Goal: Task Accomplishment & Management: Use online tool/utility

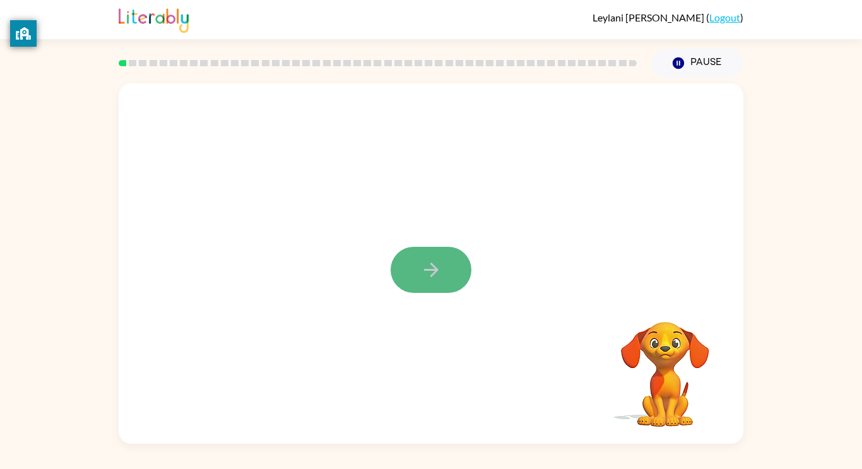
click at [420, 259] on icon "button" at bounding box center [431, 270] width 22 height 22
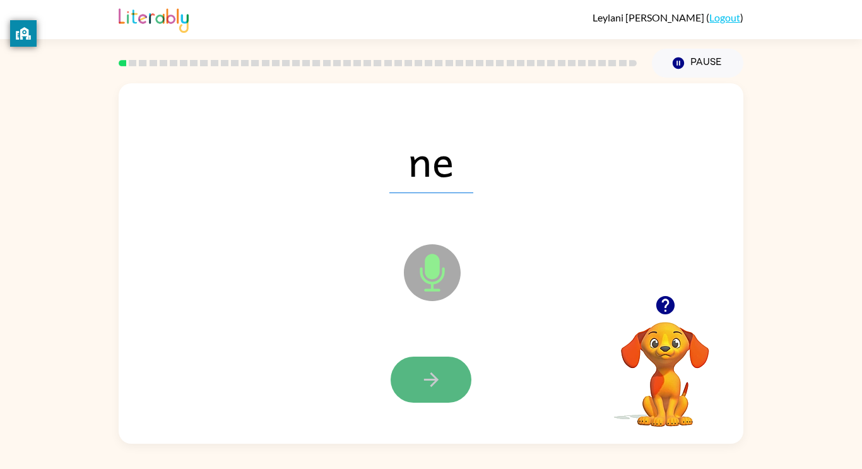
click at [436, 383] on icon "button" at bounding box center [431, 379] width 22 height 22
click at [436, 391] on button "button" at bounding box center [430, 379] width 81 height 46
click at [436, 393] on button "button" at bounding box center [430, 379] width 81 height 46
click at [436, 381] on icon "button" at bounding box center [431, 379] width 22 height 22
click at [435, 389] on icon "button" at bounding box center [431, 379] width 22 height 22
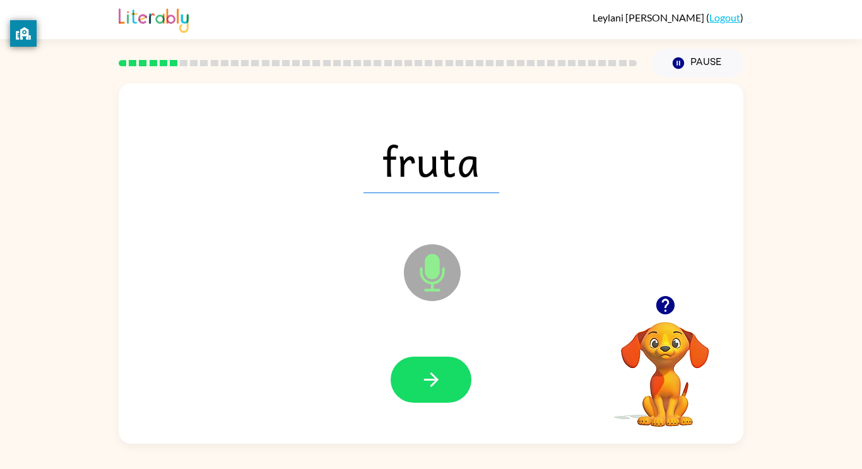
click at [435, 389] on icon "button" at bounding box center [431, 379] width 22 height 22
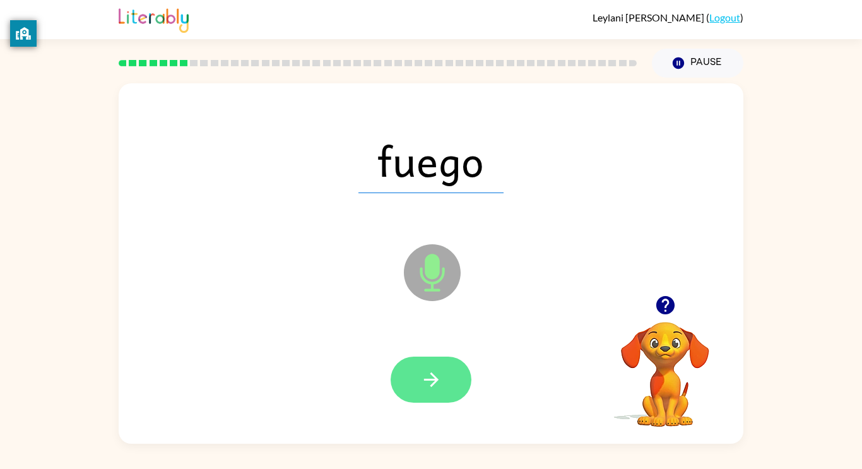
click at [436, 390] on button "button" at bounding box center [430, 379] width 81 height 46
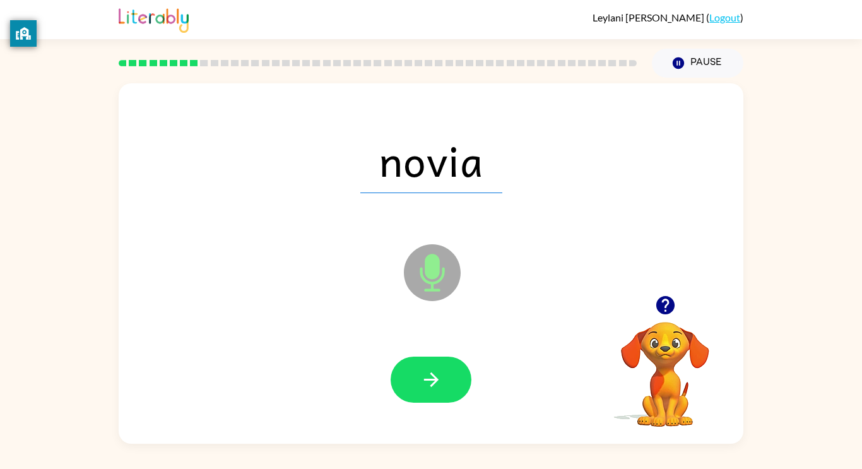
click at [436, 390] on button "button" at bounding box center [430, 379] width 81 height 46
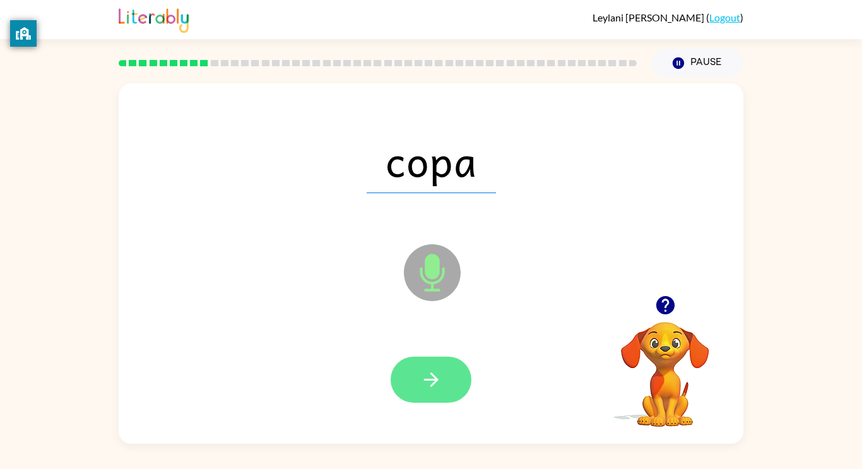
click at [436, 394] on button "button" at bounding box center [430, 379] width 81 height 46
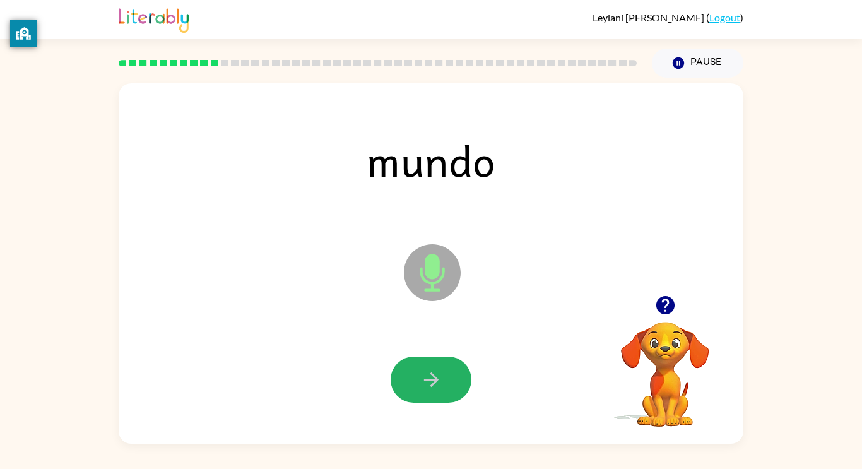
click at [436, 394] on button "button" at bounding box center [430, 379] width 81 height 46
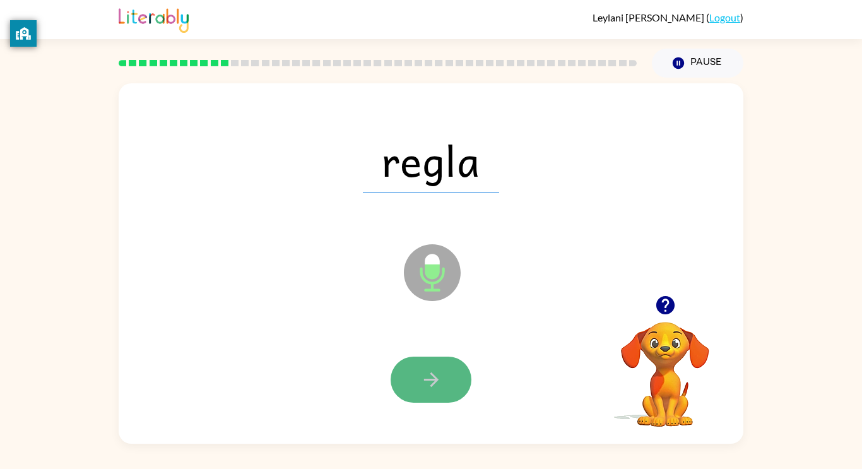
click at [435, 399] on button "button" at bounding box center [430, 379] width 81 height 46
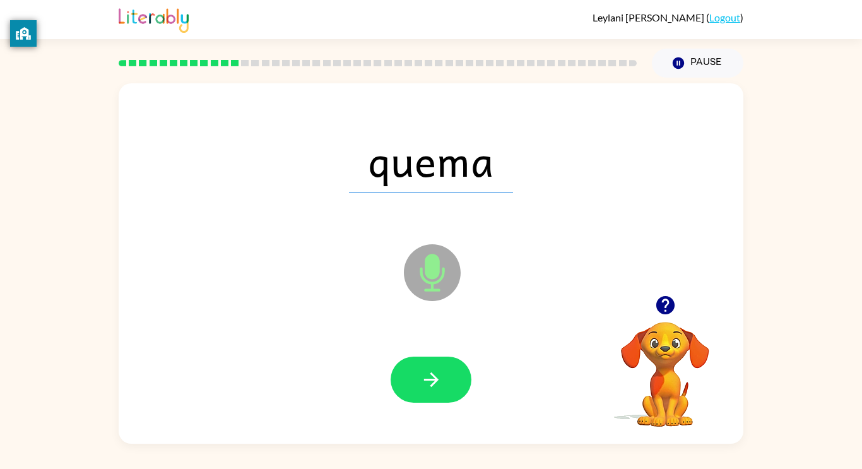
click at [436, 412] on div at bounding box center [430, 379] width 599 height 103
click at [435, 389] on icon "button" at bounding box center [431, 379] width 22 height 22
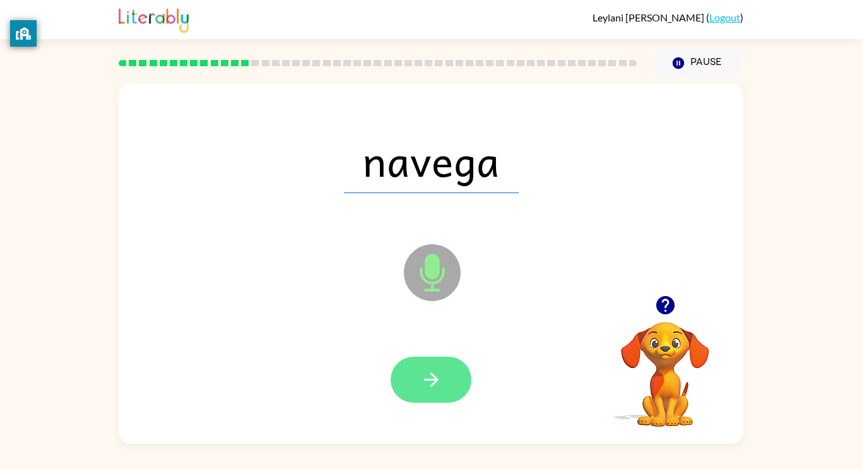
click at [437, 398] on button "button" at bounding box center [430, 379] width 81 height 46
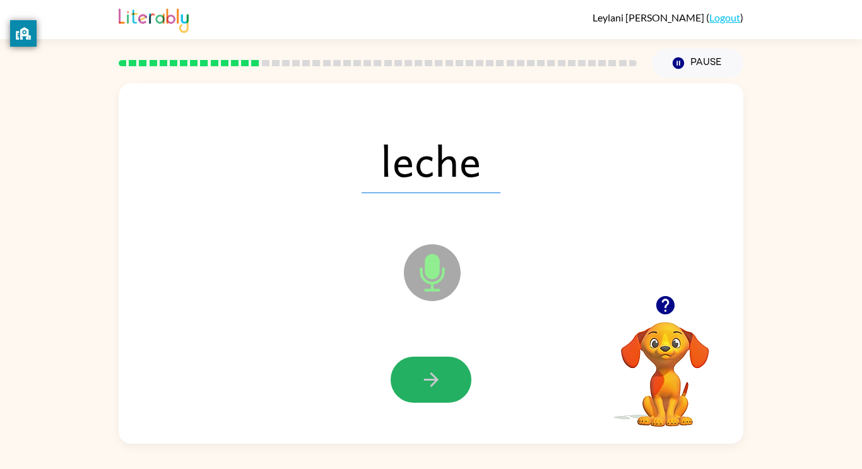
click at [437, 398] on button "button" at bounding box center [430, 379] width 81 height 46
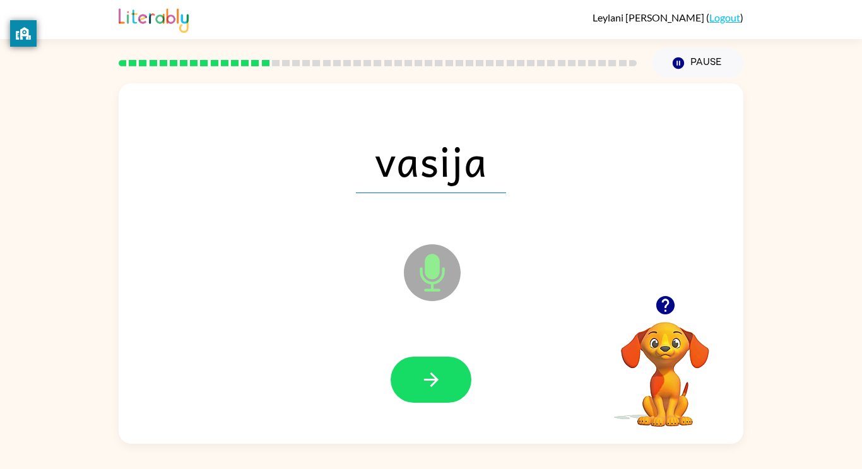
click at [437, 398] on button "button" at bounding box center [430, 379] width 81 height 46
click at [436, 403] on div at bounding box center [430, 379] width 599 height 103
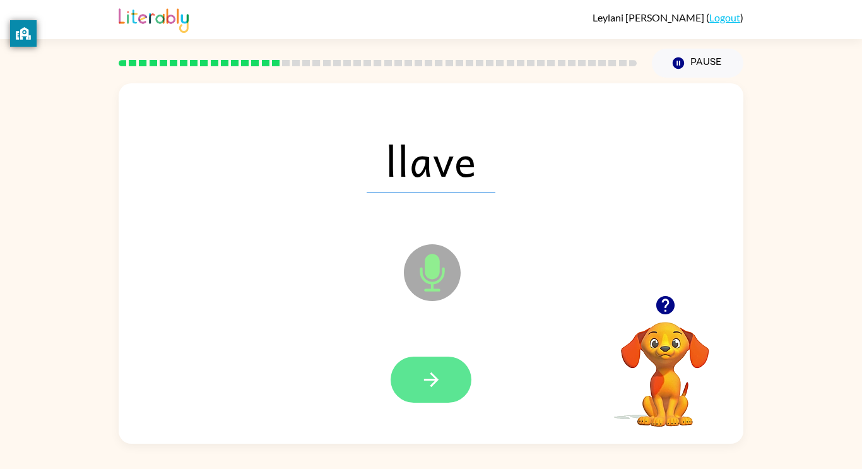
click at [430, 385] on icon "button" at bounding box center [430, 379] width 15 height 15
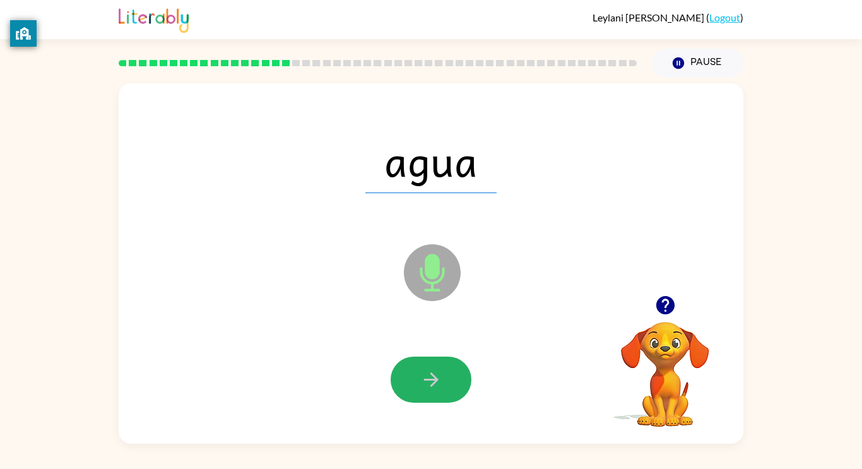
click at [430, 385] on icon "button" at bounding box center [430, 379] width 15 height 15
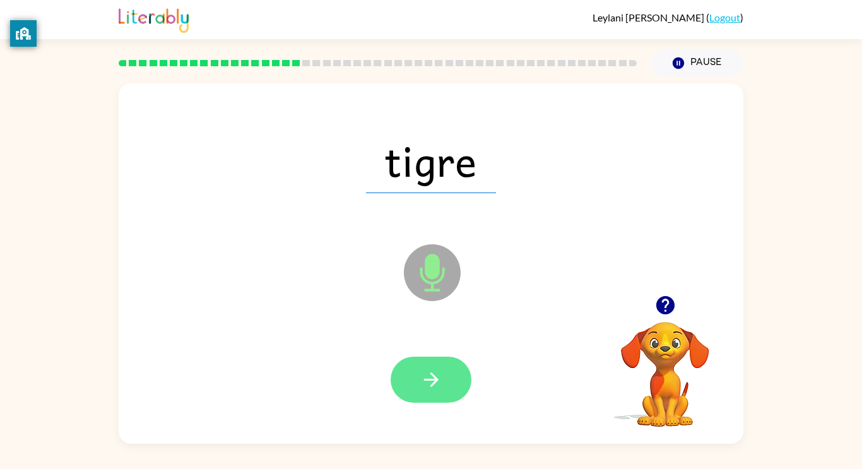
click at [430, 386] on icon "button" at bounding box center [431, 379] width 22 height 22
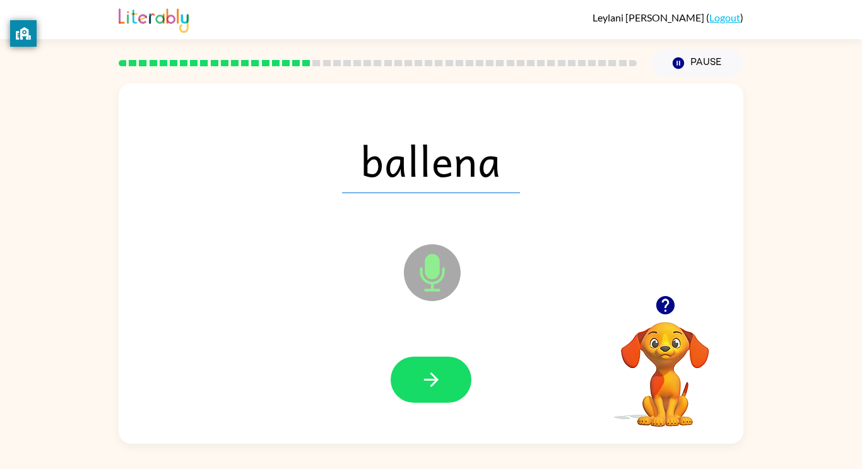
click at [430, 386] on icon "button" at bounding box center [431, 379] width 22 height 22
click at [430, 386] on icon "button" at bounding box center [430, 379] width 15 height 15
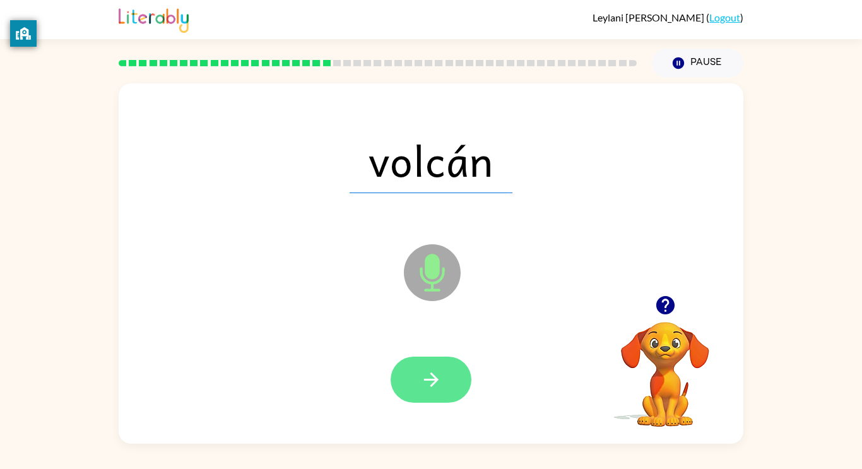
click at [430, 401] on button "button" at bounding box center [430, 379] width 81 height 46
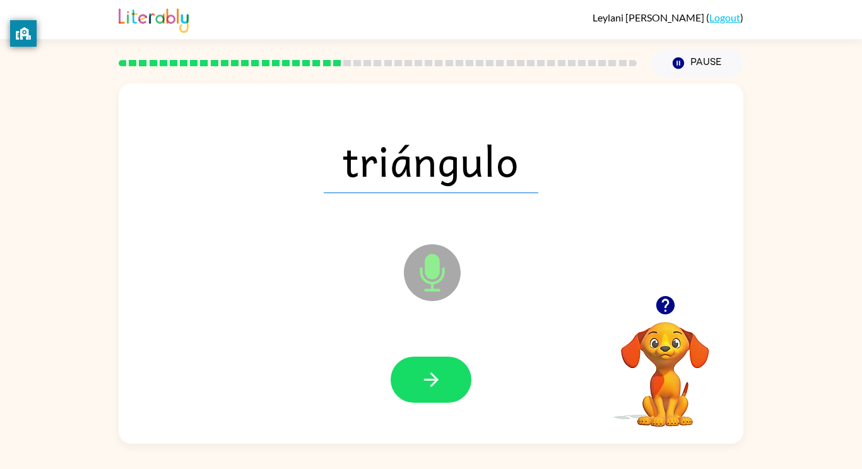
click at [429, 402] on div at bounding box center [430, 379] width 599 height 103
click at [428, 377] on icon "button" at bounding box center [431, 379] width 22 height 22
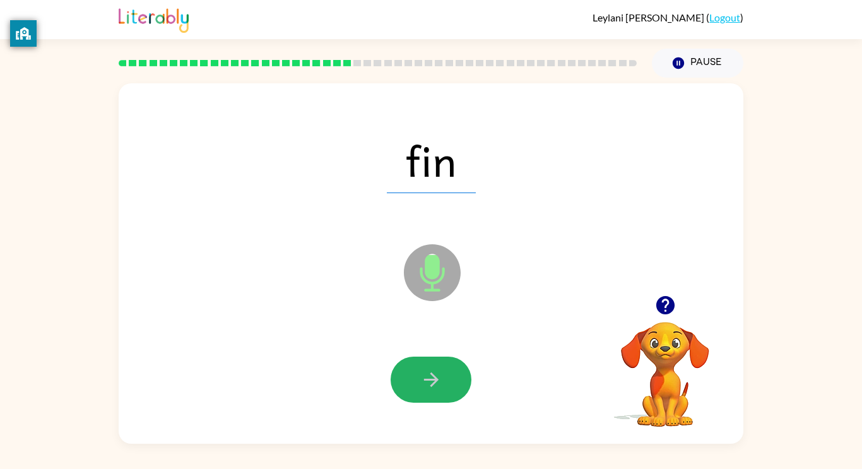
click at [428, 377] on icon "button" at bounding box center [431, 379] width 22 height 22
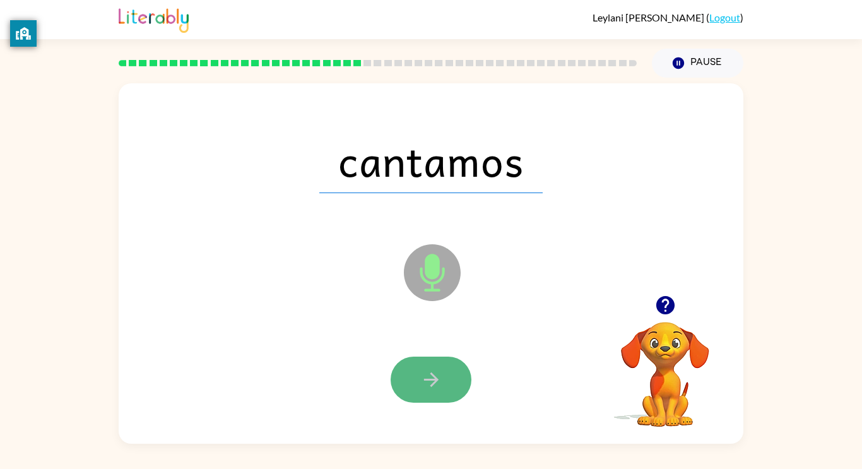
click at [434, 379] on icon "button" at bounding box center [430, 379] width 15 height 15
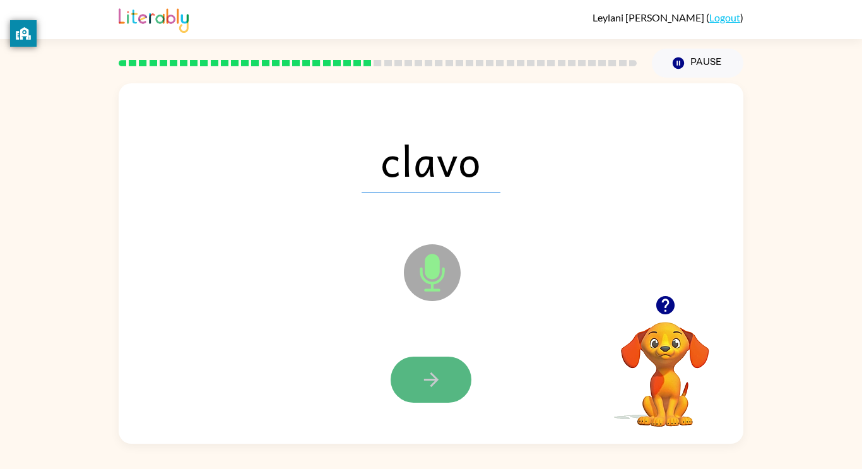
click at [439, 386] on icon "button" at bounding box center [431, 379] width 22 height 22
click at [438, 391] on button "button" at bounding box center [430, 379] width 81 height 46
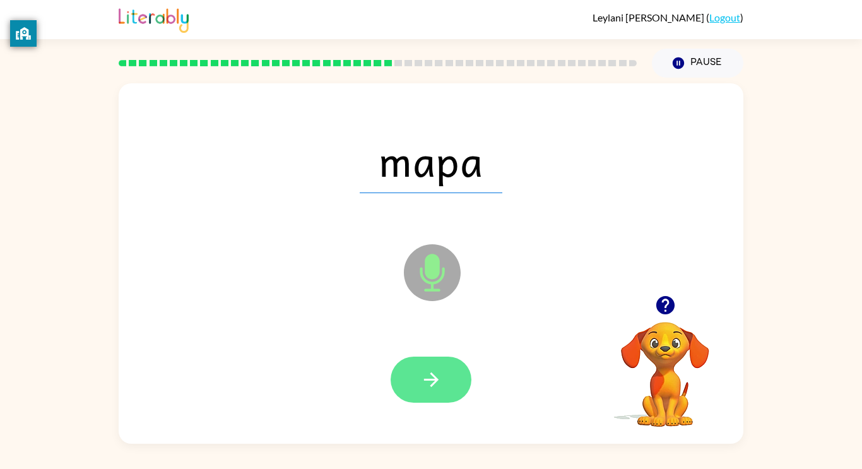
click at [439, 392] on button "button" at bounding box center [430, 379] width 81 height 46
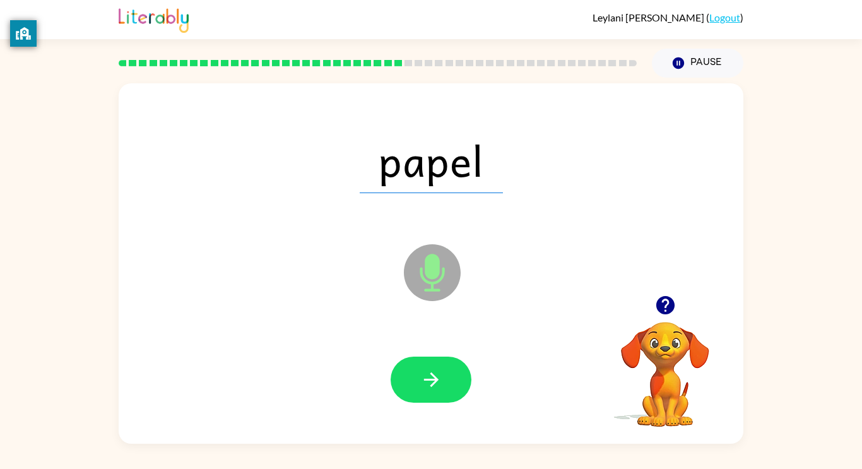
click at [324, 414] on div at bounding box center [430, 379] width 599 height 103
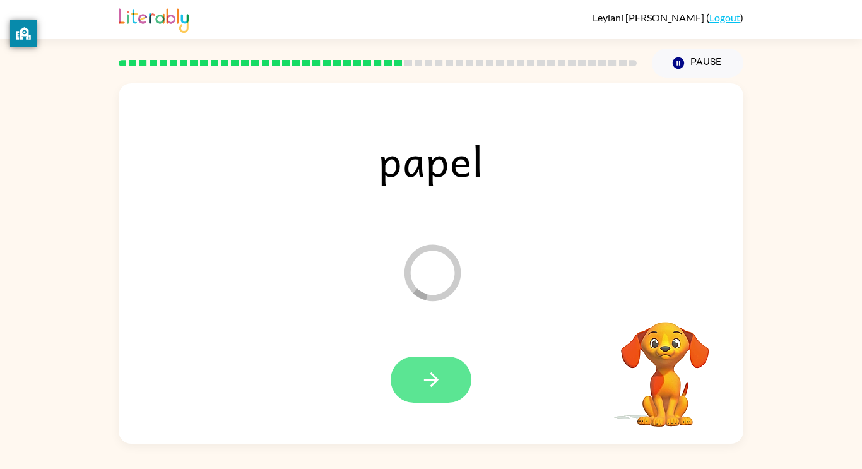
click at [406, 385] on button "button" at bounding box center [430, 379] width 81 height 46
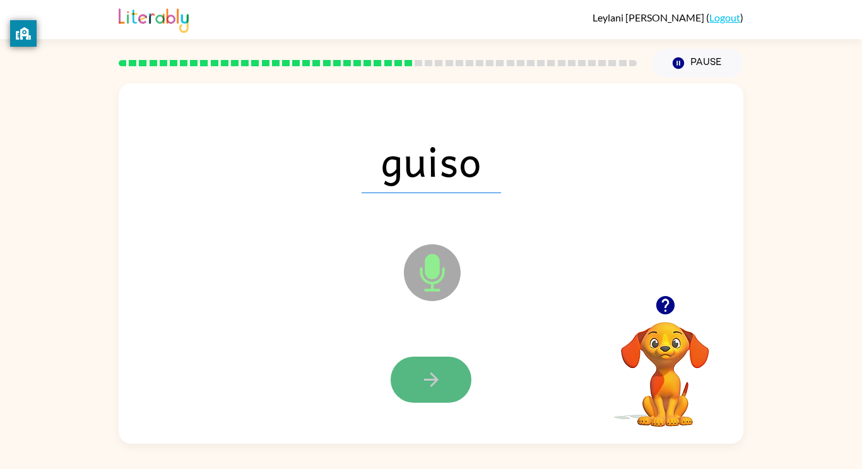
click at [406, 385] on button "button" at bounding box center [430, 379] width 81 height 46
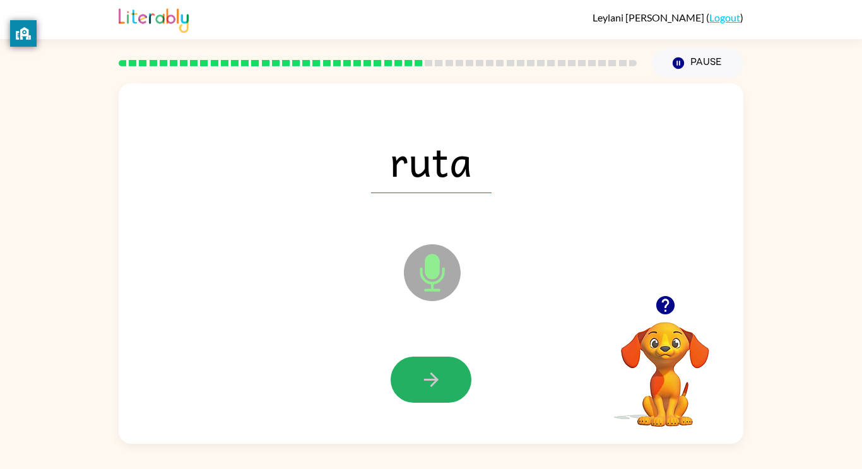
click at [406, 385] on button "button" at bounding box center [430, 379] width 81 height 46
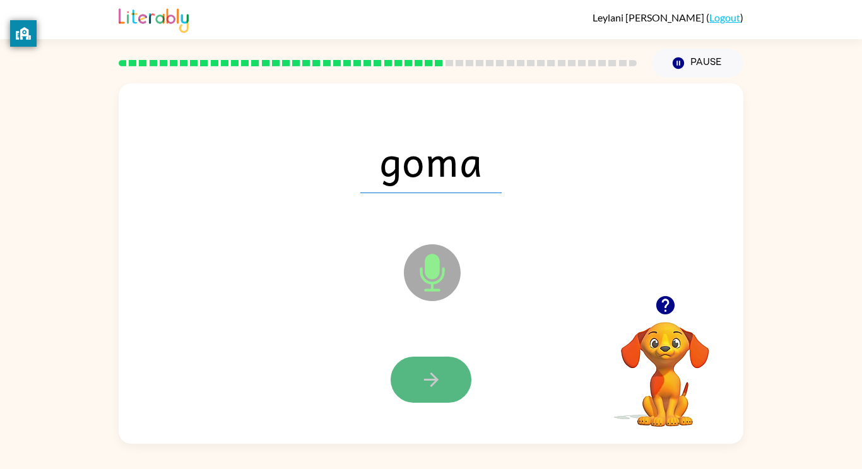
click at [444, 381] on button "button" at bounding box center [430, 379] width 81 height 46
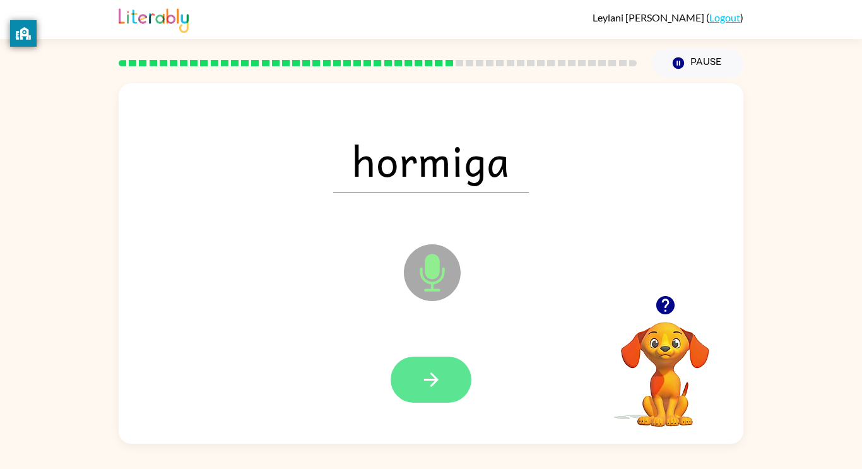
click at [445, 383] on button "button" at bounding box center [430, 379] width 81 height 46
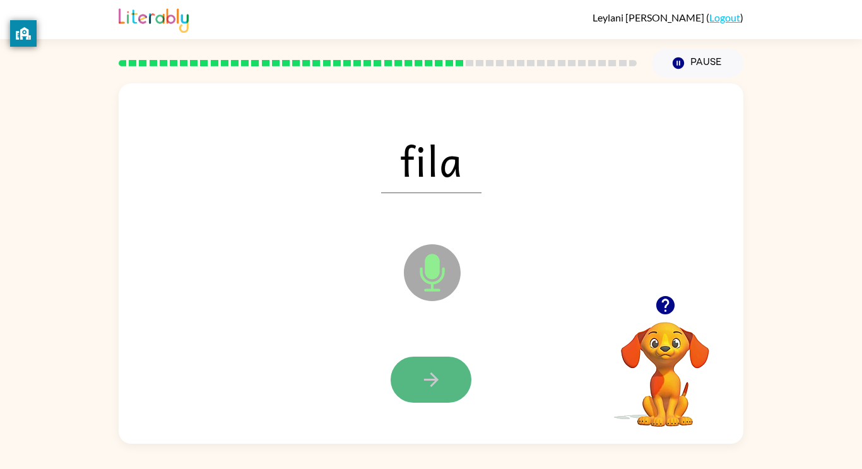
click at [443, 385] on button "button" at bounding box center [430, 379] width 81 height 46
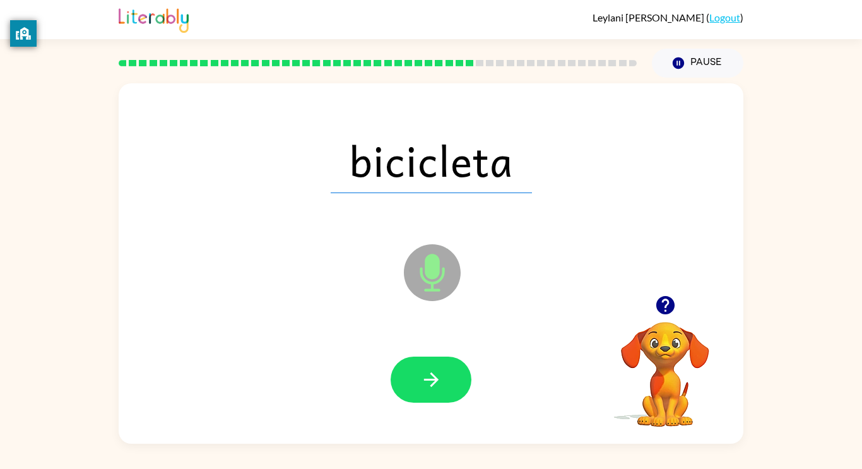
click at [443, 385] on button "button" at bounding box center [430, 379] width 81 height 46
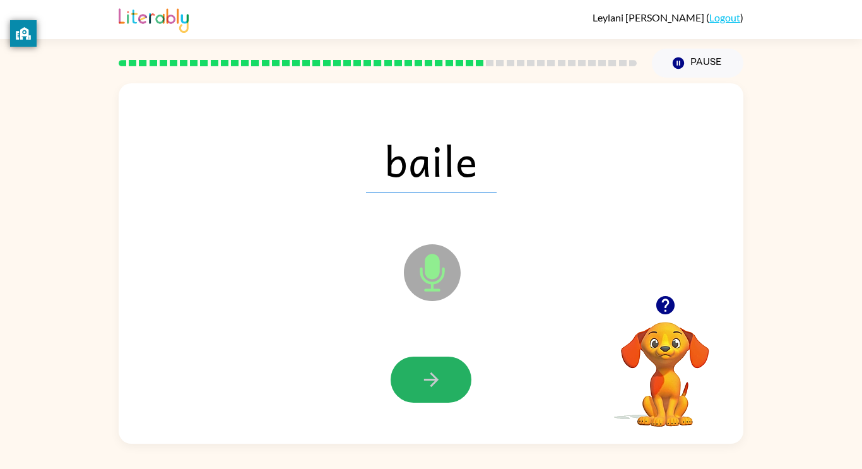
click at [443, 385] on button "button" at bounding box center [430, 379] width 81 height 46
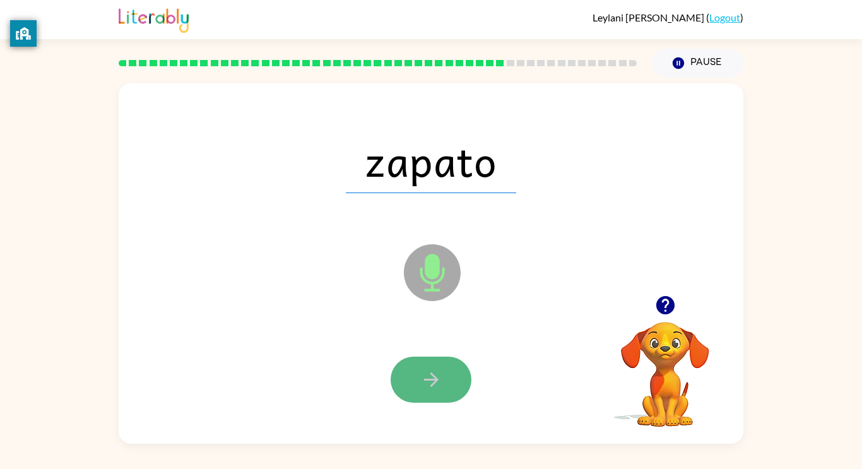
click at [445, 393] on button "button" at bounding box center [430, 379] width 81 height 46
click at [448, 399] on button "button" at bounding box center [430, 379] width 81 height 46
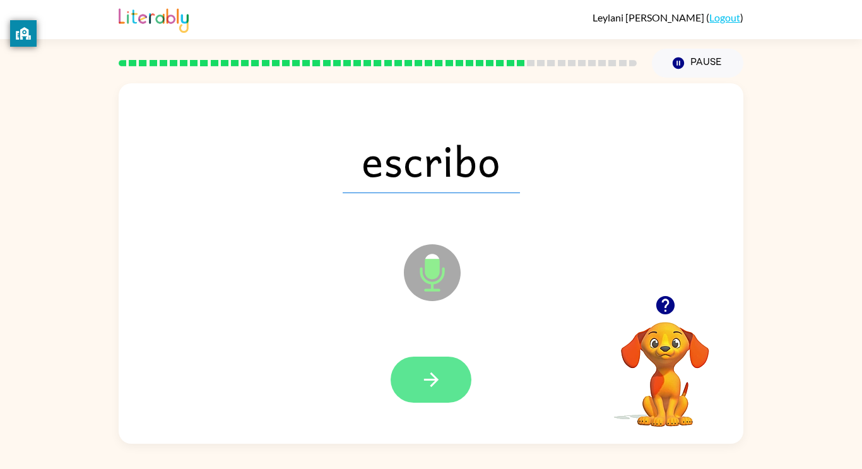
click at [450, 401] on button "button" at bounding box center [430, 379] width 81 height 46
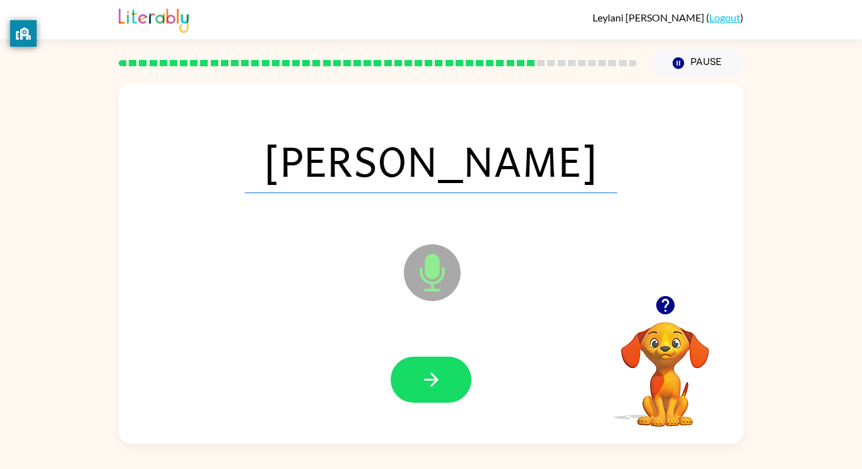
click at [446, 405] on div at bounding box center [430, 379] width 599 height 103
click at [441, 383] on button "button" at bounding box center [430, 379] width 81 height 46
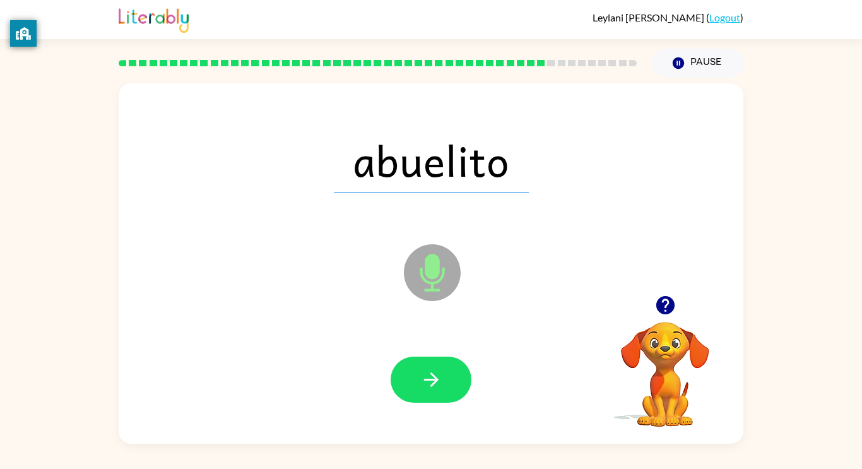
click at [441, 383] on button "button" at bounding box center [430, 379] width 81 height 46
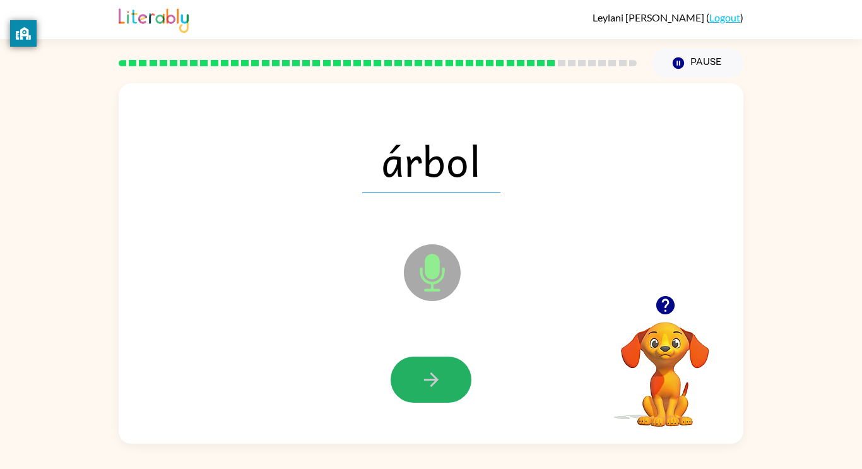
click at [441, 383] on button "button" at bounding box center [430, 379] width 81 height 46
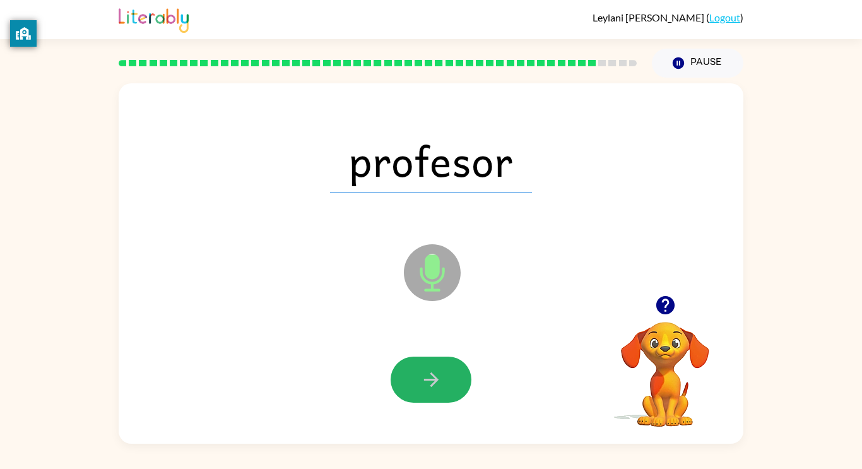
click at [441, 383] on button "button" at bounding box center [430, 379] width 81 height 46
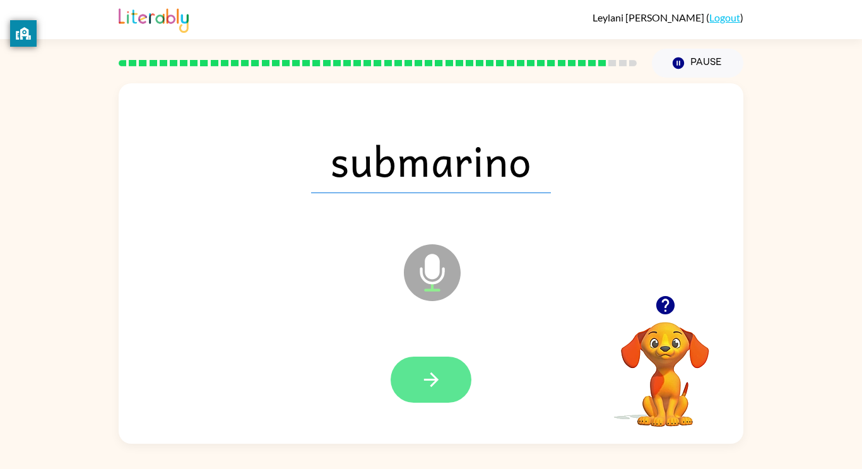
click at [445, 388] on button "button" at bounding box center [430, 379] width 81 height 46
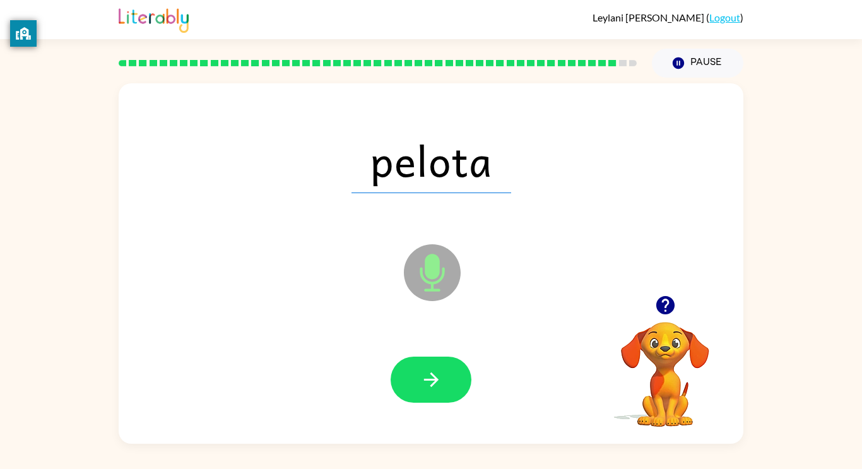
click at [445, 388] on button "button" at bounding box center [430, 379] width 81 height 46
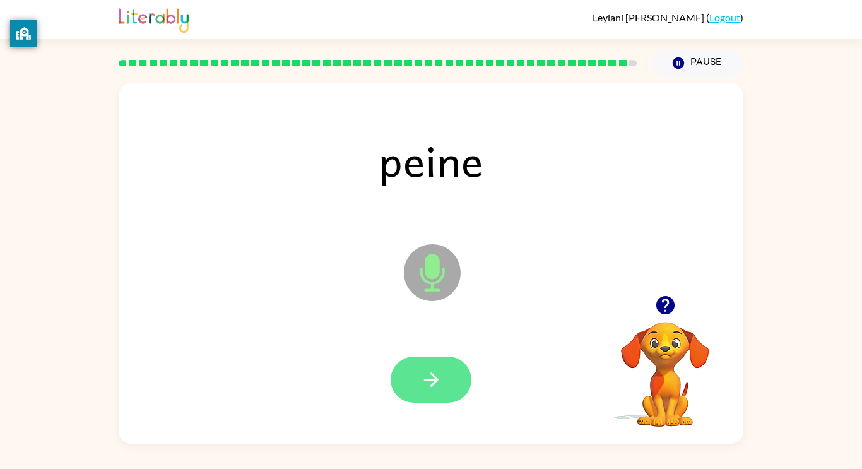
click at [444, 387] on button "button" at bounding box center [430, 379] width 81 height 46
